Goal: Check status: Check status

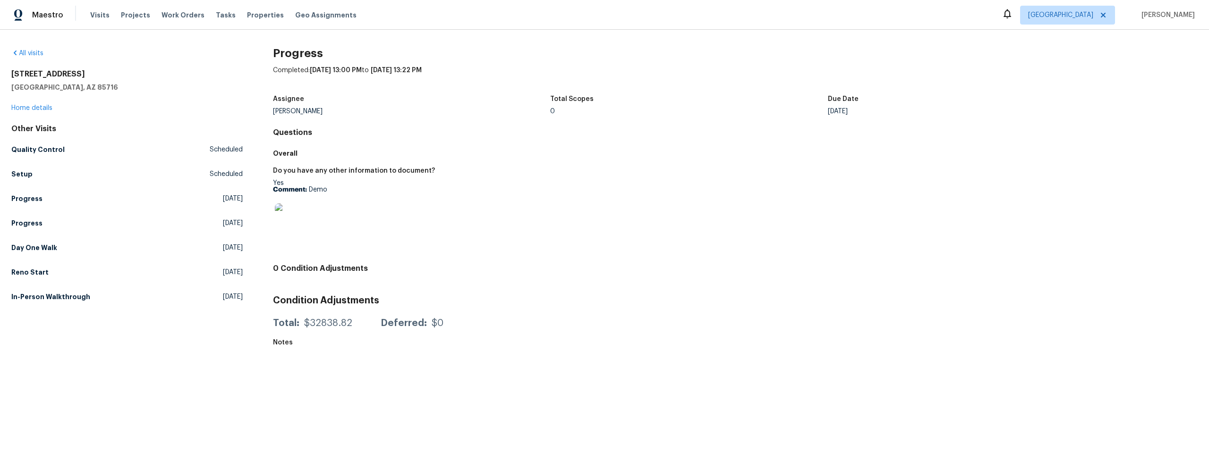
click at [100, 8] on div "Visits Projects Work Orders Tasks Properties Geo Assignments" at bounding box center [229, 15] width 278 height 19
click at [99, 11] on span "Visits" at bounding box center [99, 14] width 19 height 9
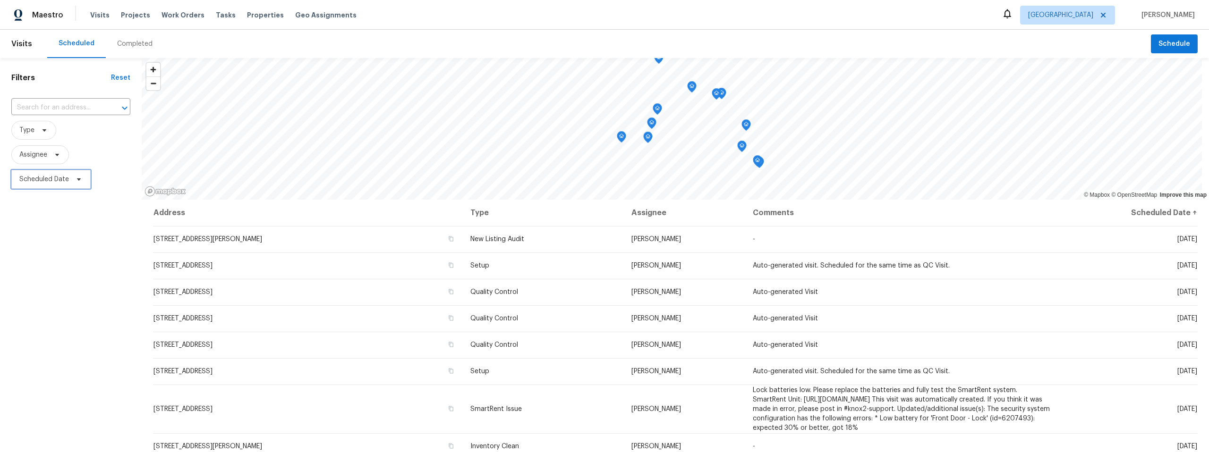
click at [67, 180] on span "Scheduled Date" at bounding box center [44, 179] width 50 height 9
click at [70, 215] on input "text" at bounding box center [63, 211] width 93 height 19
select select "8"
select select "2025"
select select "9"
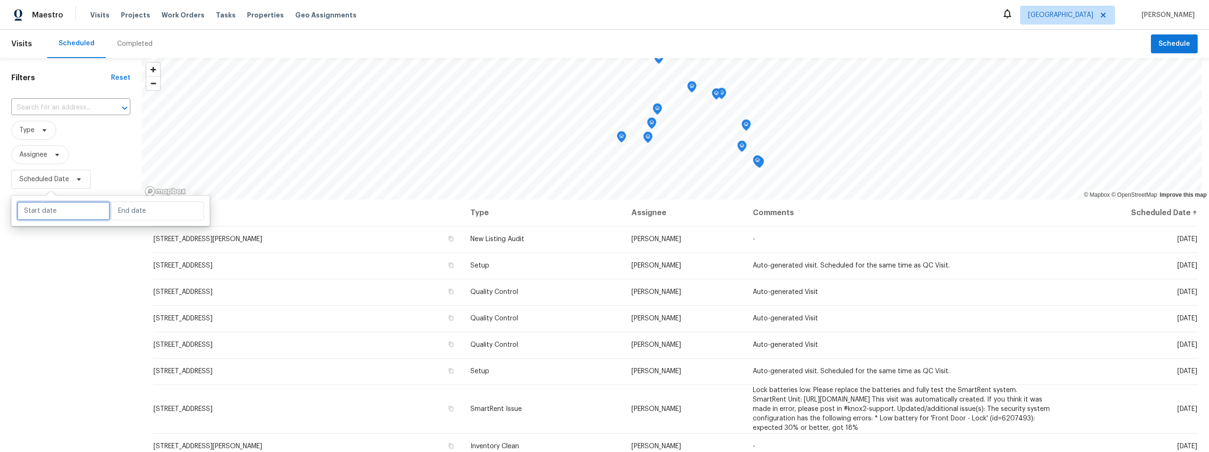
select select "2025"
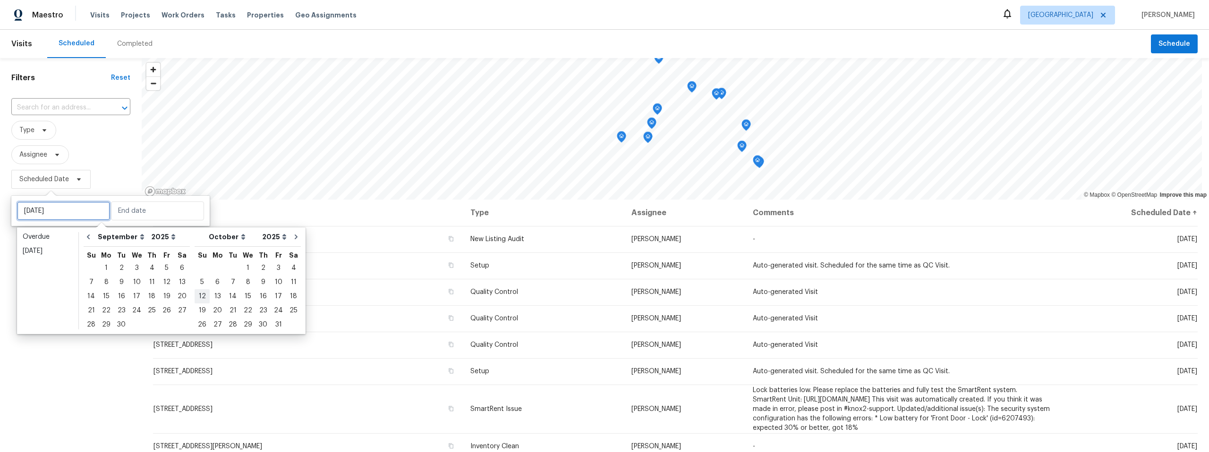
type input "Sun, Oct 12"
type input "Wed, Sep 03"
click at [106, 280] on div "8" at bounding box center [106, 282] width 15 height 13
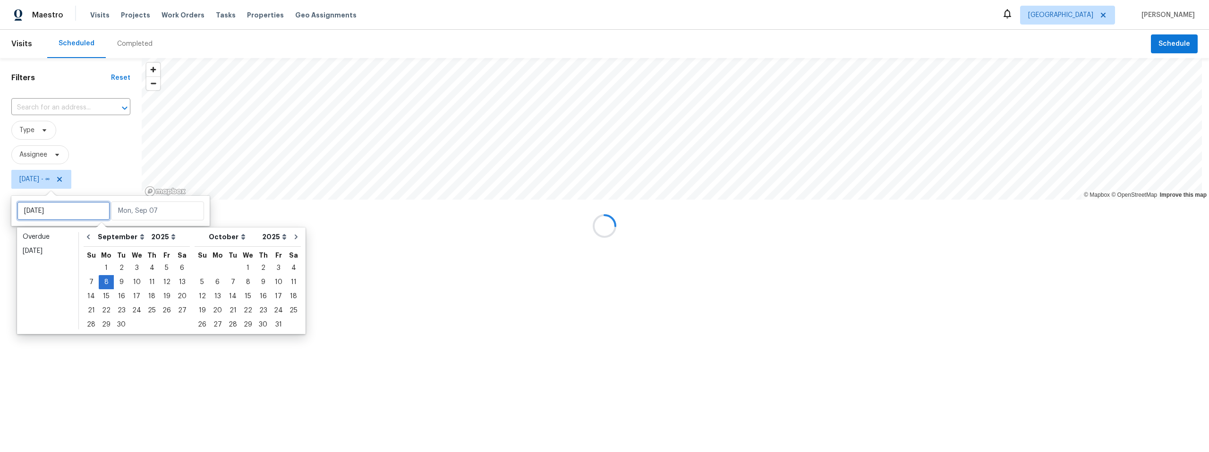
type input "Mon, Sep 01"
type input "Mon, Sep 08"
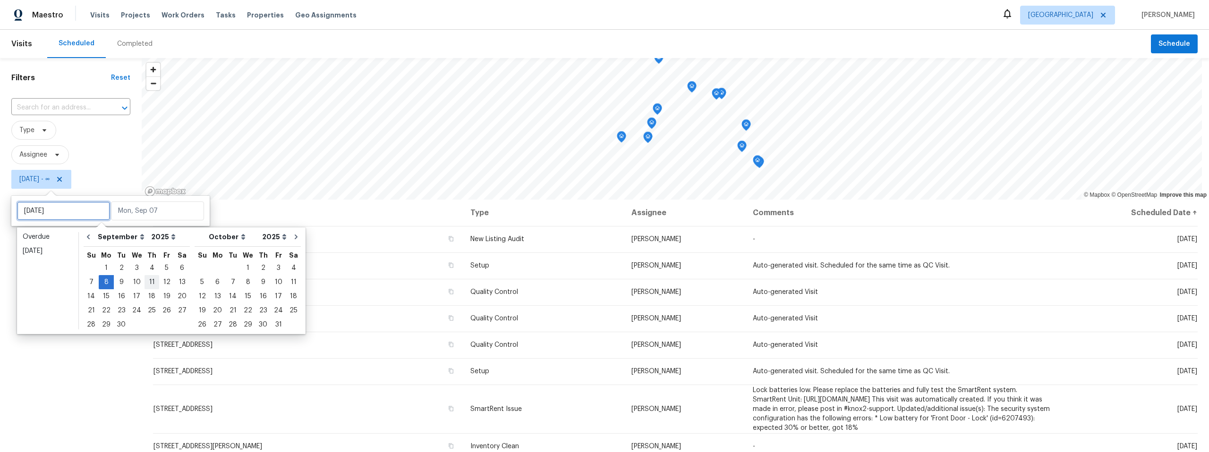
type input "Wed, Sep 03"
type input "Mon, Sep 08"
click at [163, 283] on div "12" at bounding box center [166, 282] width 15 height 13
type input "Fri, Sep 12"
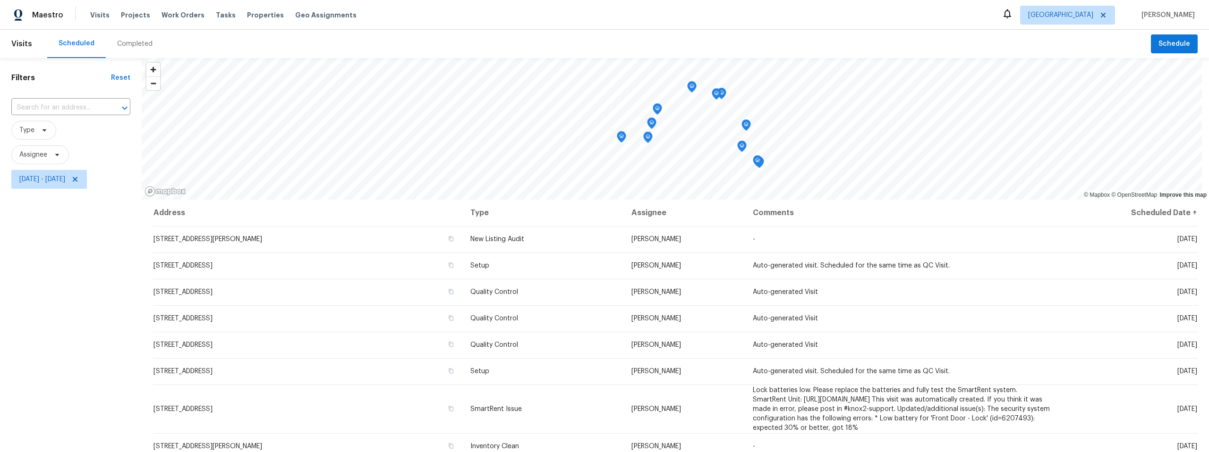
click at [79, 291] on div "Filters Reset ​ Type Assignee Mon, Sep 08 - Fri, Sep 12" at bounding box center [71, 309] width 142 height 503
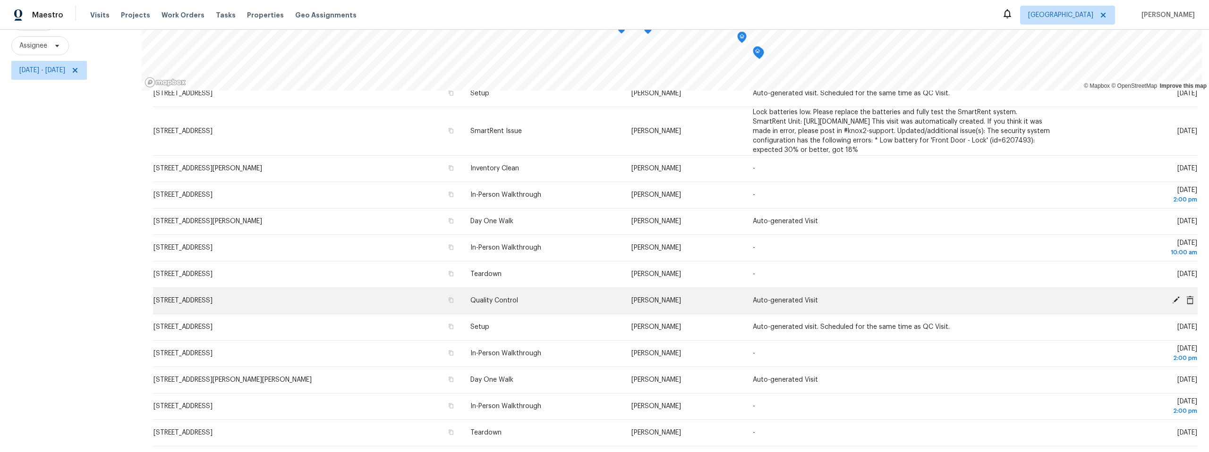
scroll to position [171, 0]
